Goal: Check status

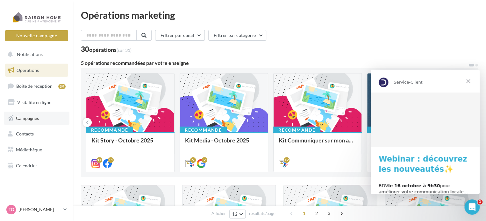
click at [28, 117] on span "Campagnes" at bounding box center [27, 117] width 23 height 5
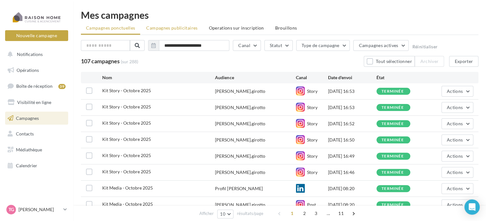
click at [153, 28] on span "Campagnes publicitaires" at bounding box center [171, 27] width 51 height 5
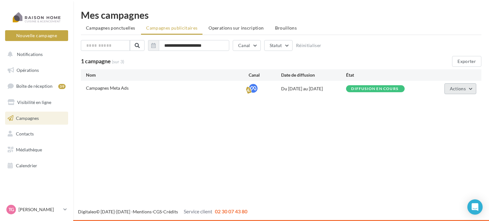
click at [473, 88] on button "Actions" at bounding box center [461, 88] width 32 height 11
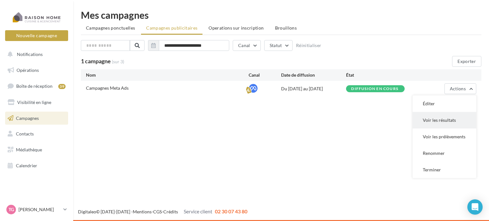
click at [442, 117] on button "Voir les résultats" at bounding box center [445, 120] width 64 height 17
